Goal: Information Seeking & Learning: Check status

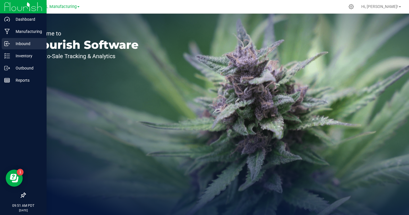
click at [6, 44] on icon at bounding box center [6, 44] width 1 height 1
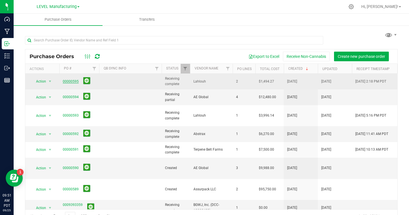
click at [73, 80] on link "00000595" at bounding box center [71, 82] width 16 height 4
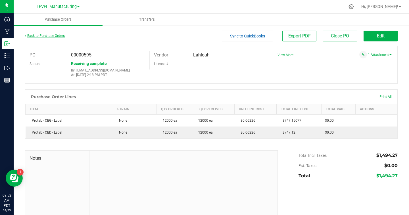
click at [54, 36] on link "Back to Purchase Orders" at bounding box center [45, 36] width 40 height 4
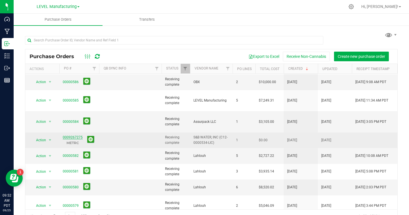
scroll to position [175, 0]
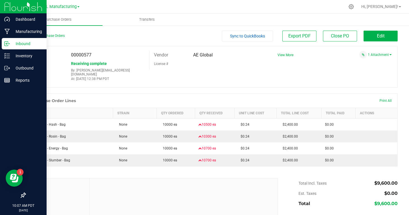
click at [37, 42] on p "Inbound" at bounding box center [27, 43] width 34 height 7
